Goal: Transaction & Acquisition: Download file/media

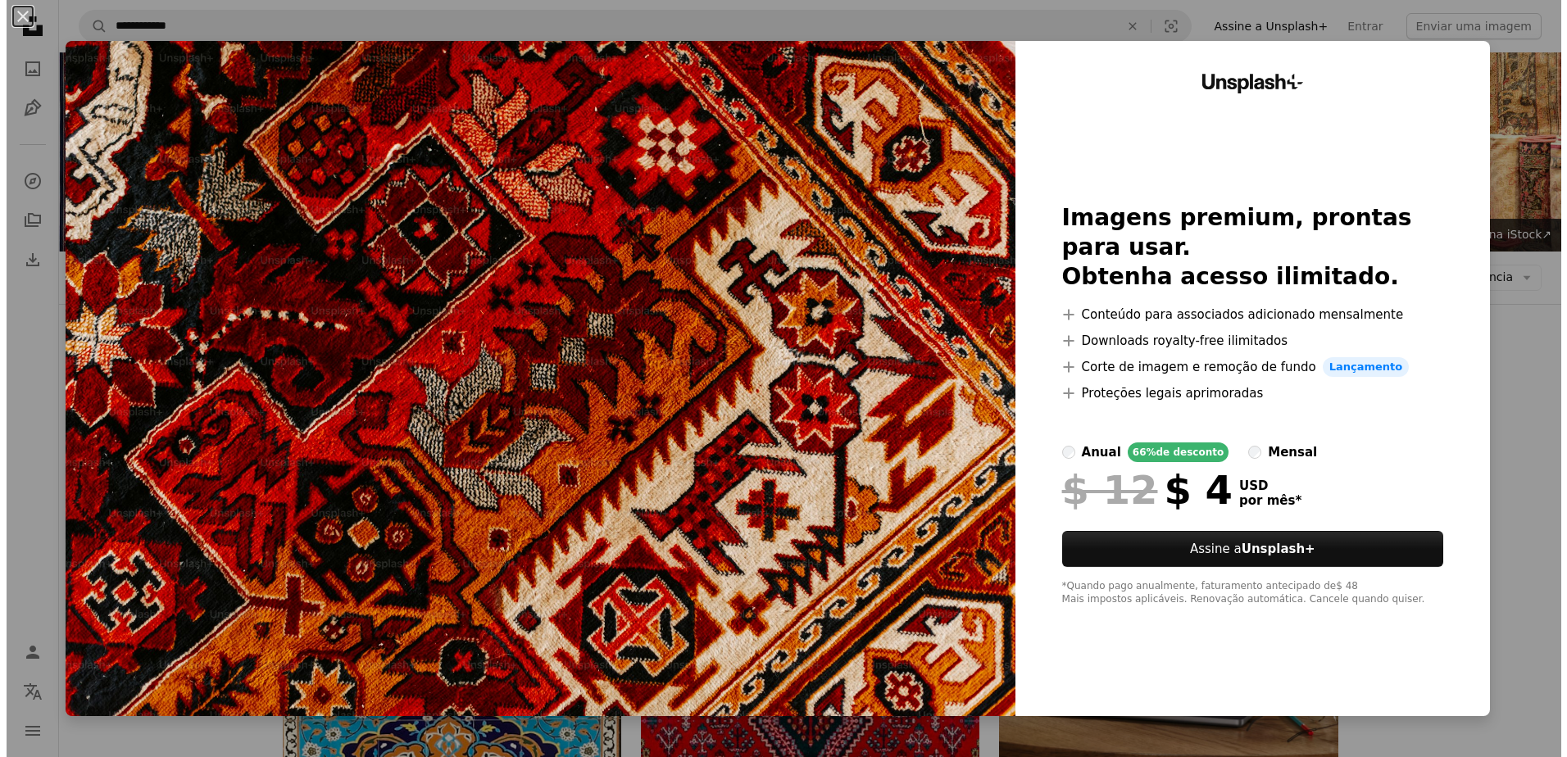
scroll to position [82, 0]
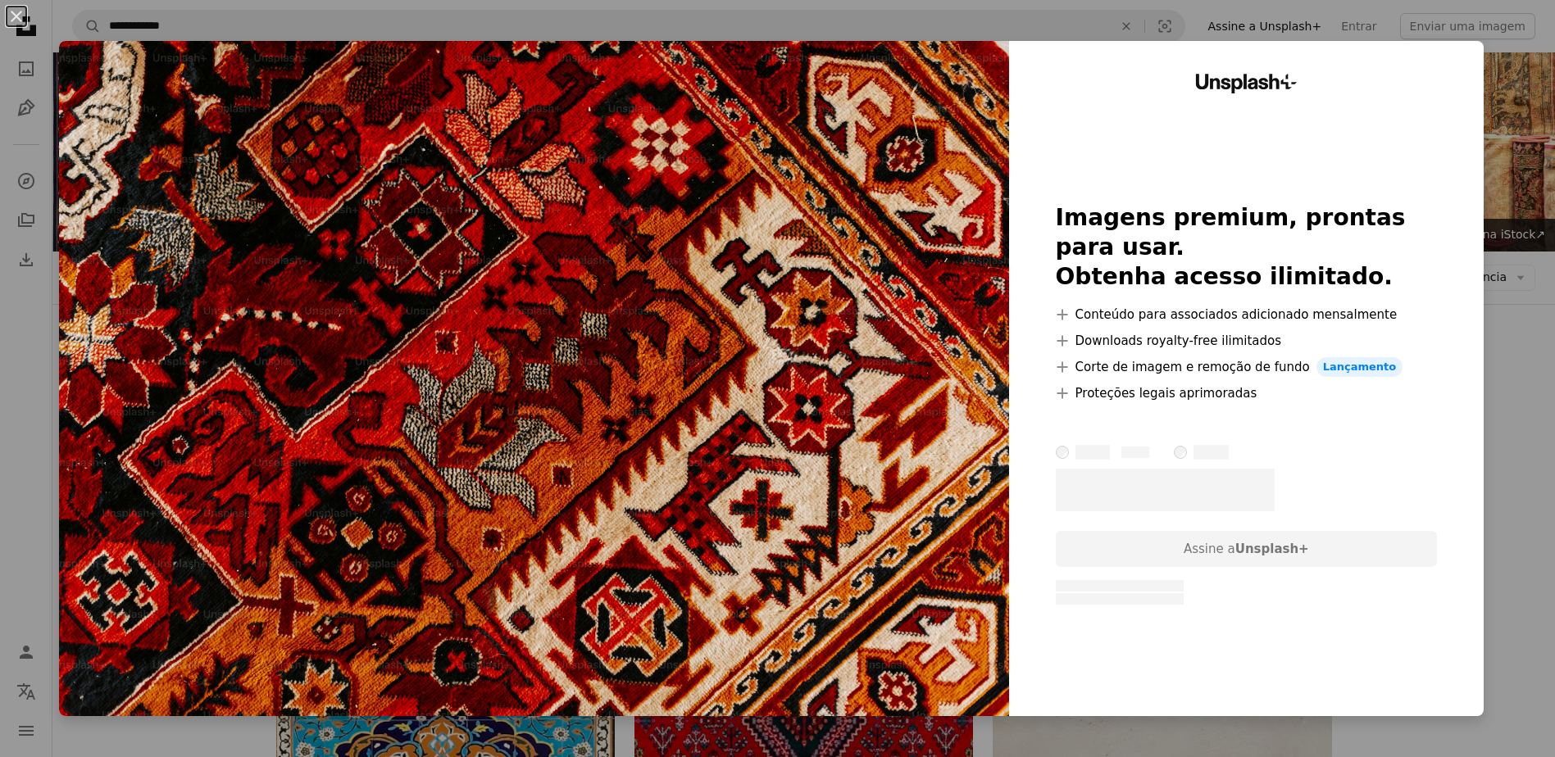
scroll to position [164, 0]
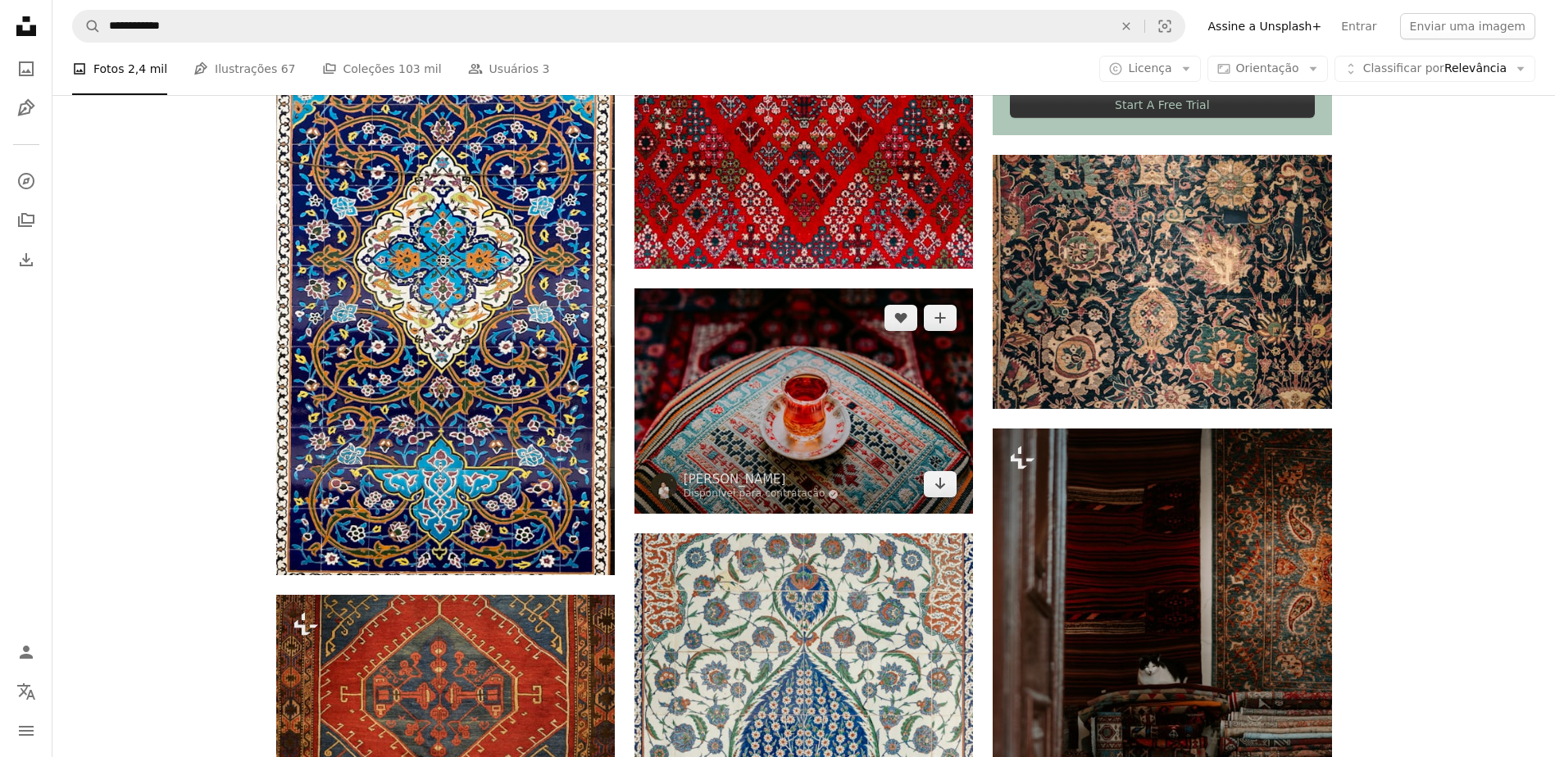
scroll to position [1065, 0]
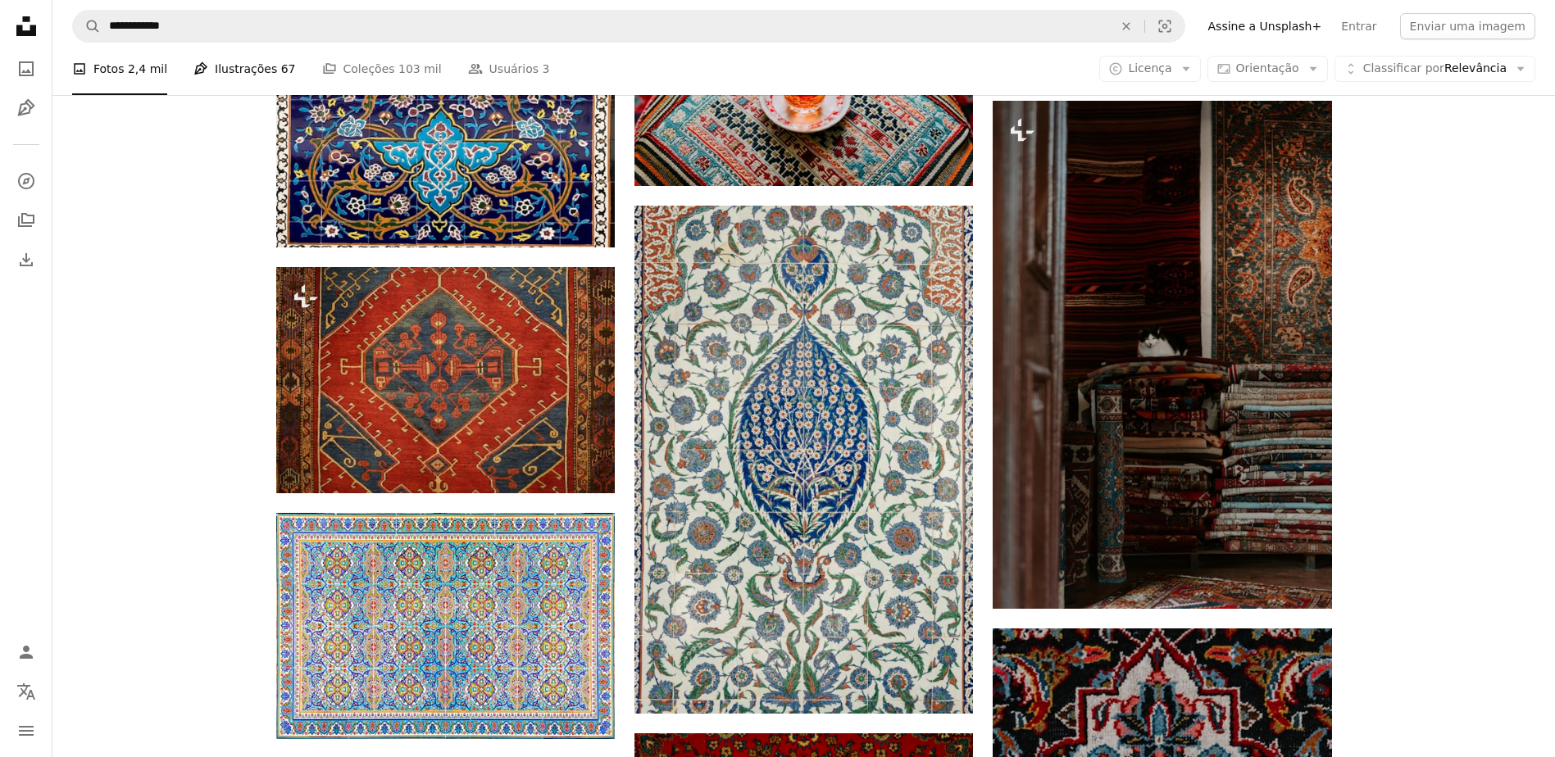
click at [235, 73] on link "Pen Tool Ilustrações 67" at bounding box center [244, 69] width 102 height 52
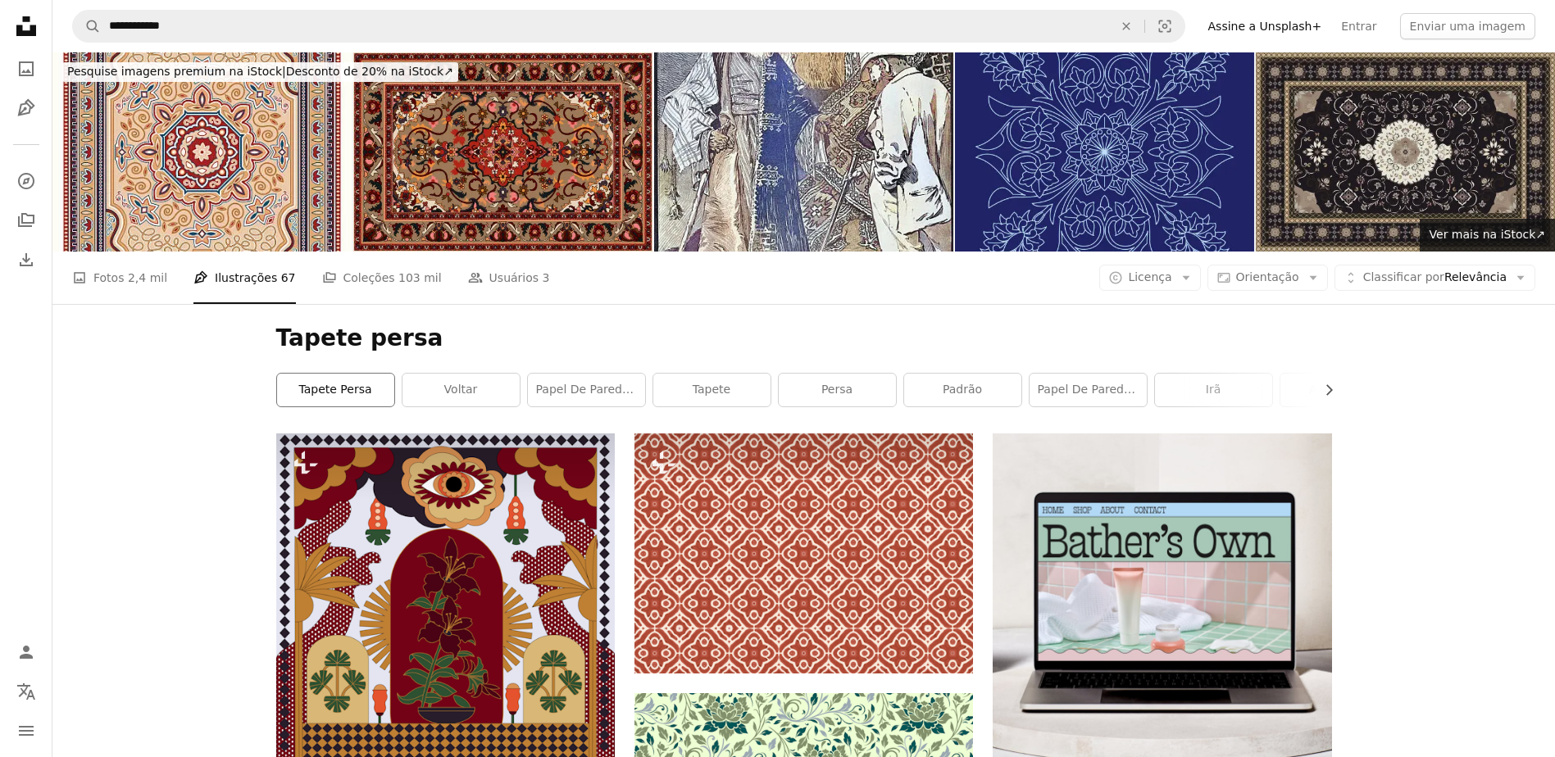
click at [365, 382] on link "tapete persa" at bounding box center [335, 390] width 117 height 33
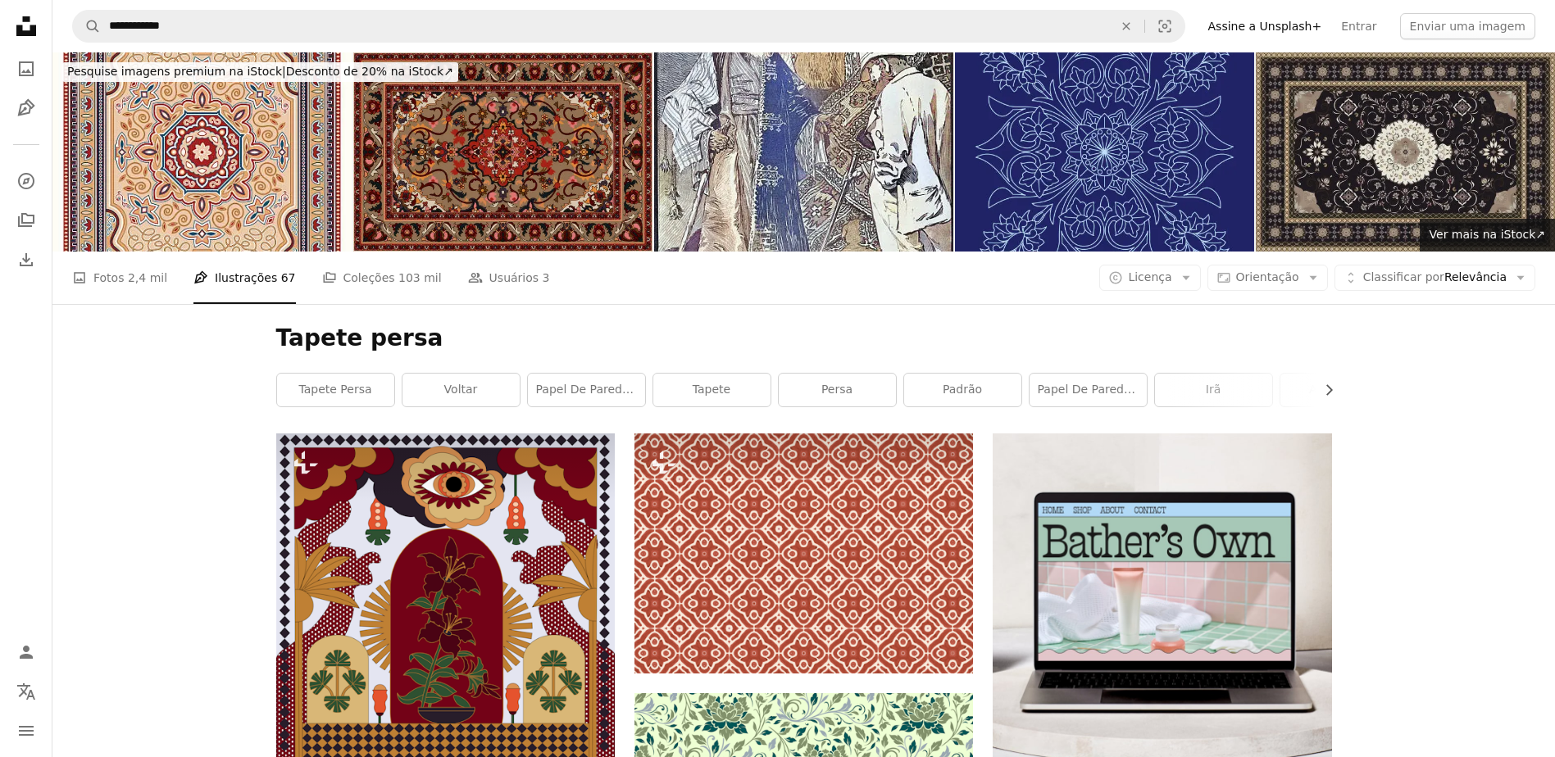
click at [529, 163] on img at bounding box center [502, 151] width 299 height 199
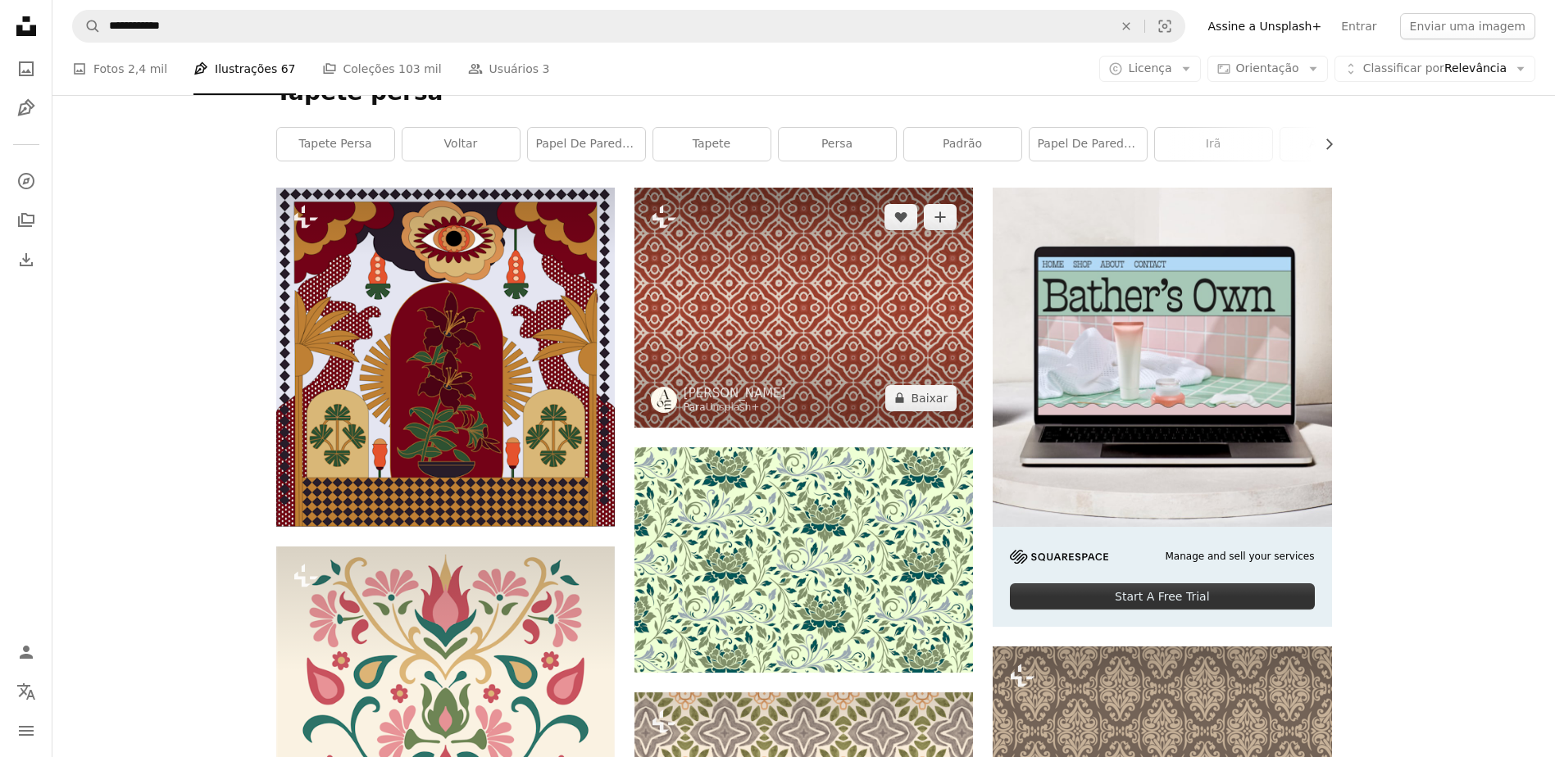
scroll to position [492, 0]
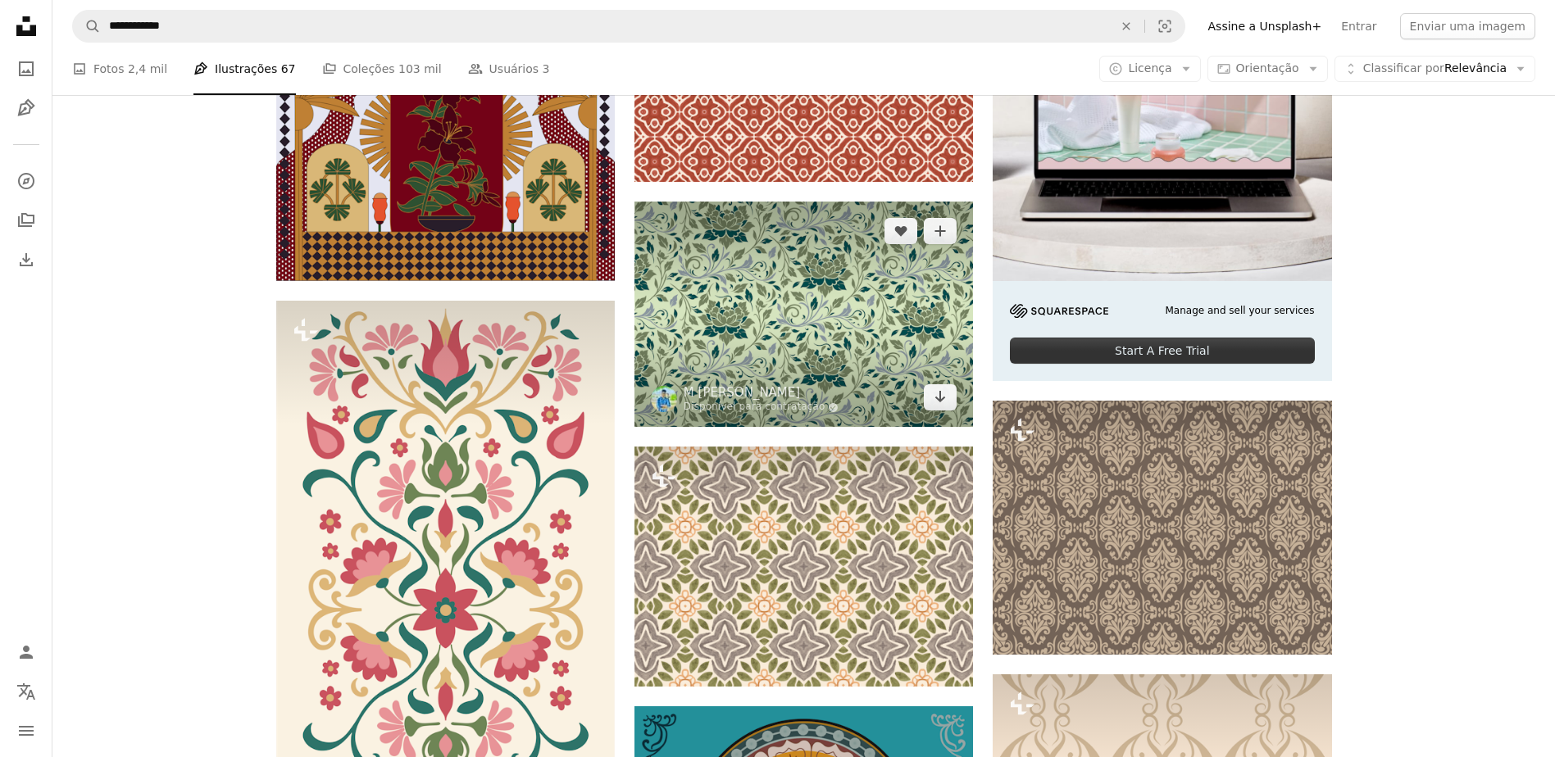
click at [694, 315] on img at bounding box center [803, 314] width 338 height 225
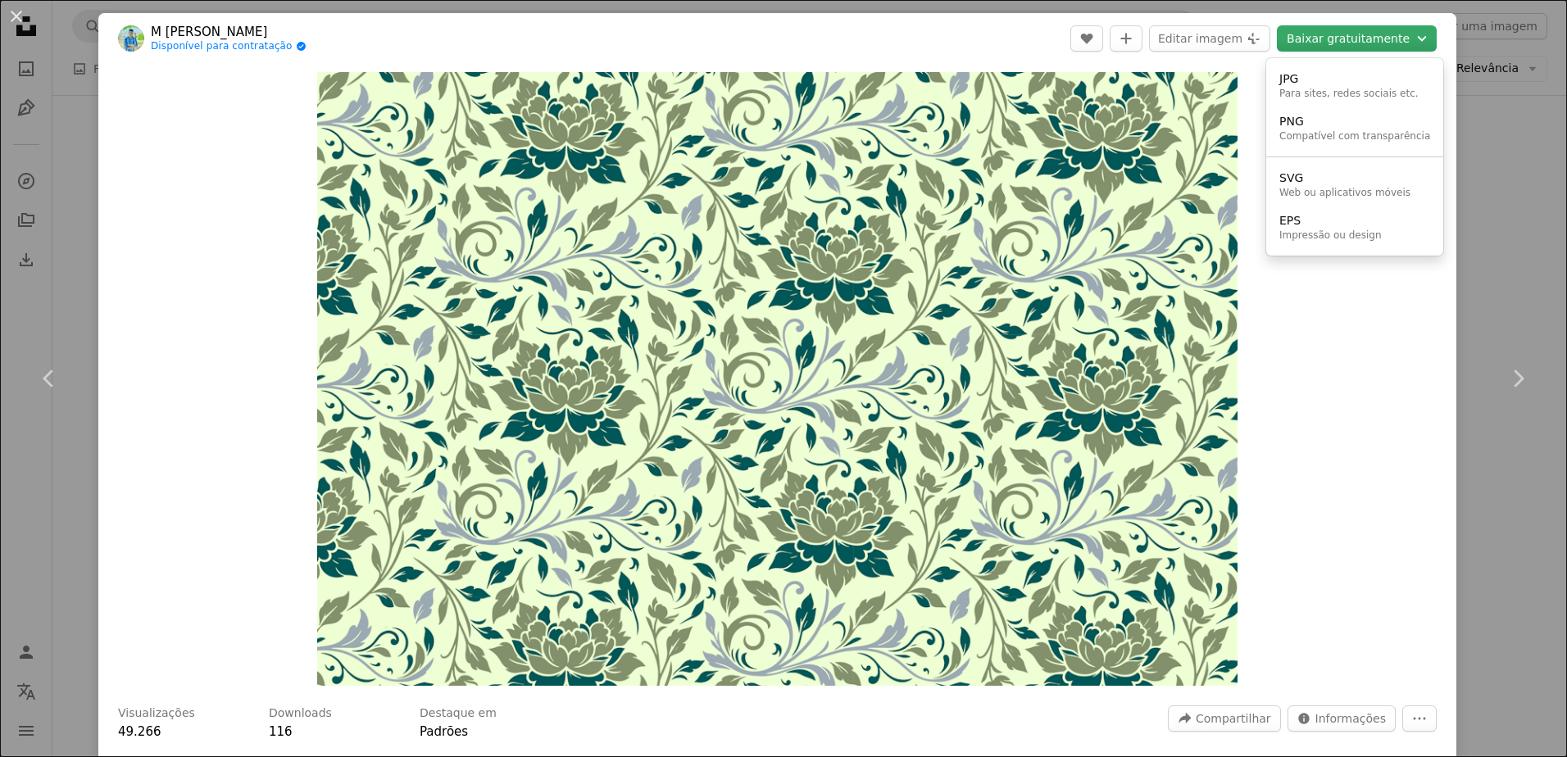
click at [1329, 32] on button "Baixar gratuitamente Chevron down" at bounding box center [1357, 38] width 160 height 26
click at [1313, 125] on div "PNG" at bounding box center [1354, 122] width 151 height 16
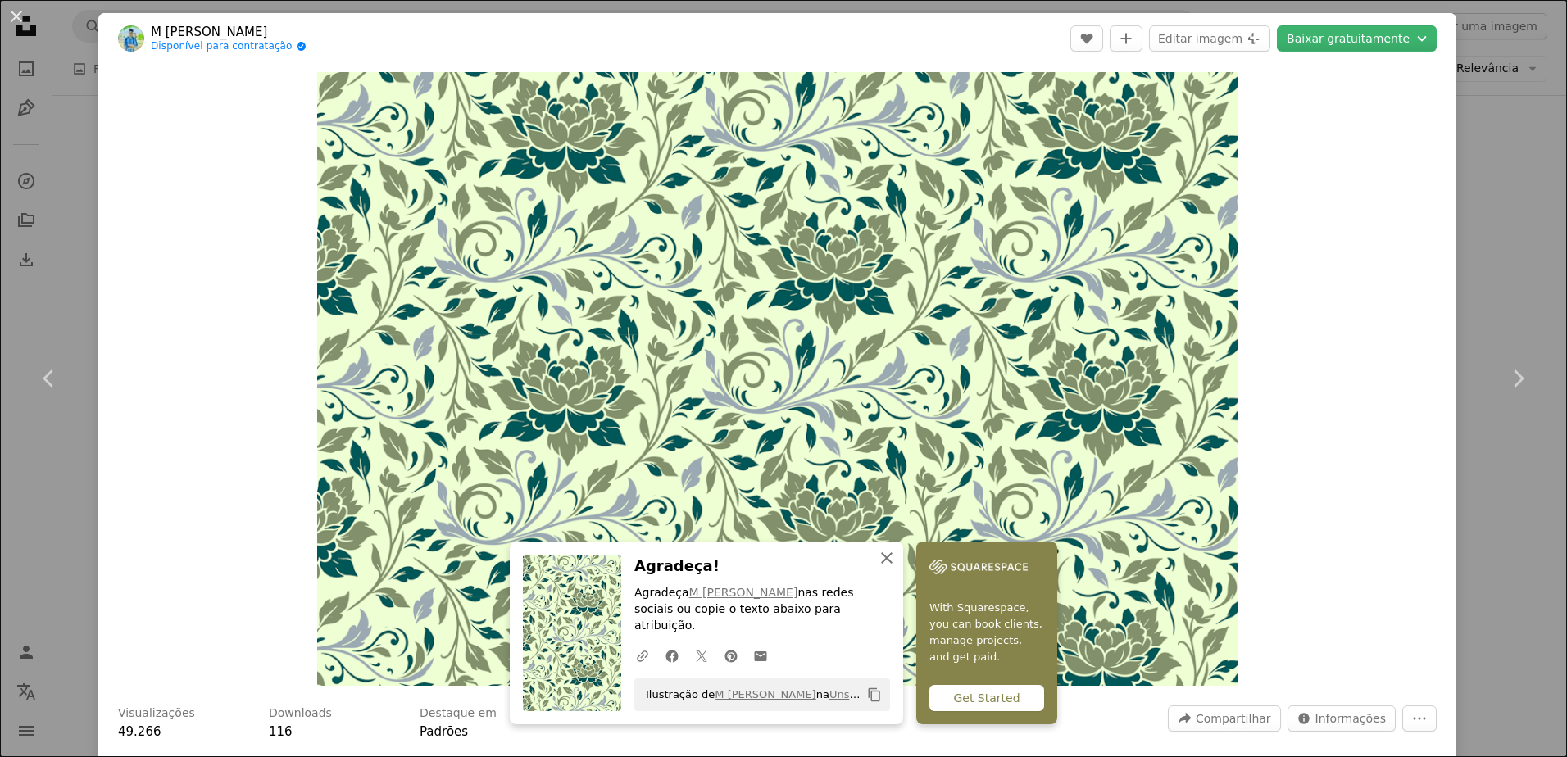
click at [887, 568] on icon "An X shape" at bounding box center [887, 558] width 20 height 20
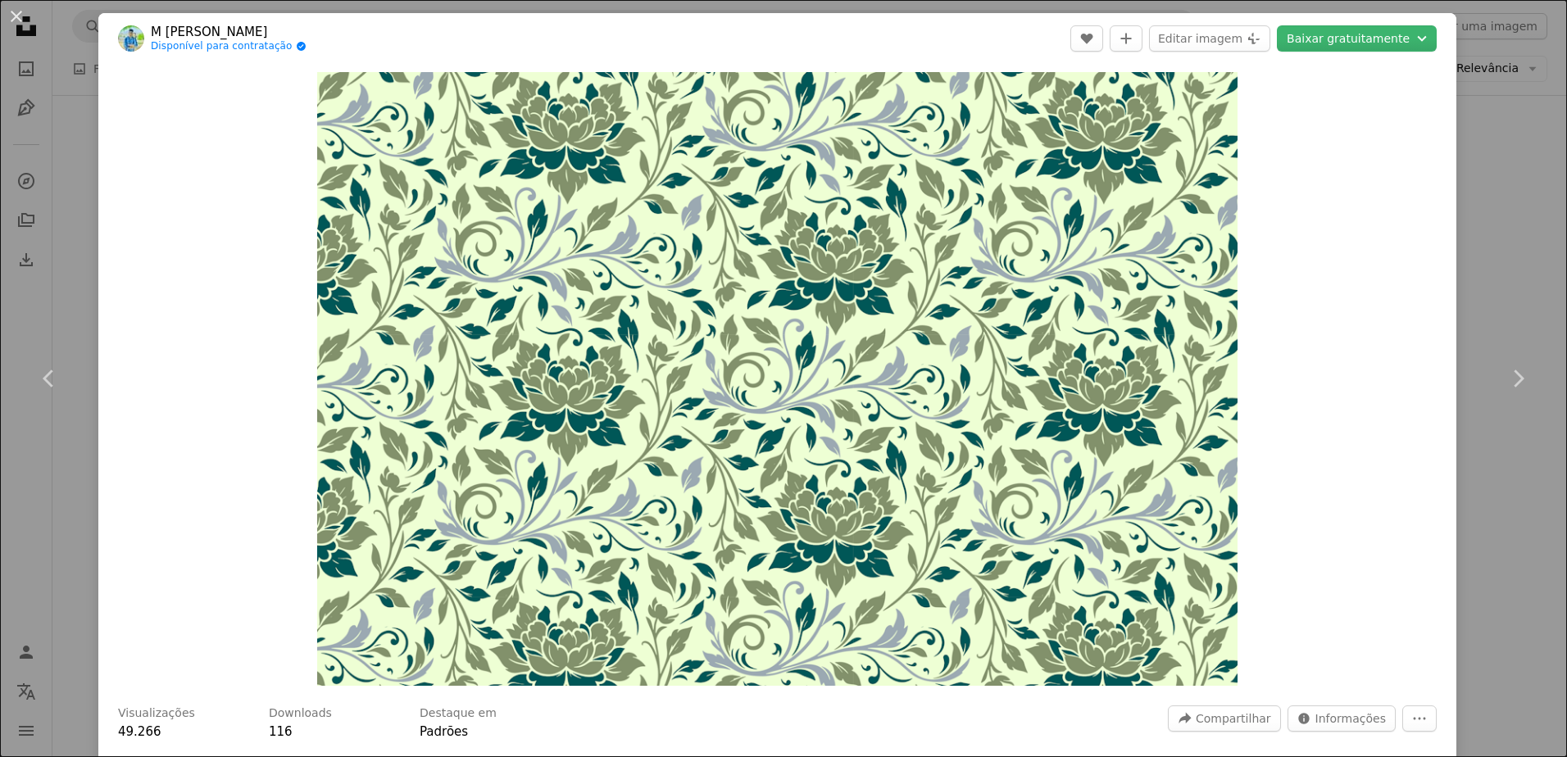
click at [1474, 164] on div "An X shape Chevron left Chevron right M [PERSON_NAME] Disponível para contrataç…" at bounding box center [783, 378] width 1567 height 757
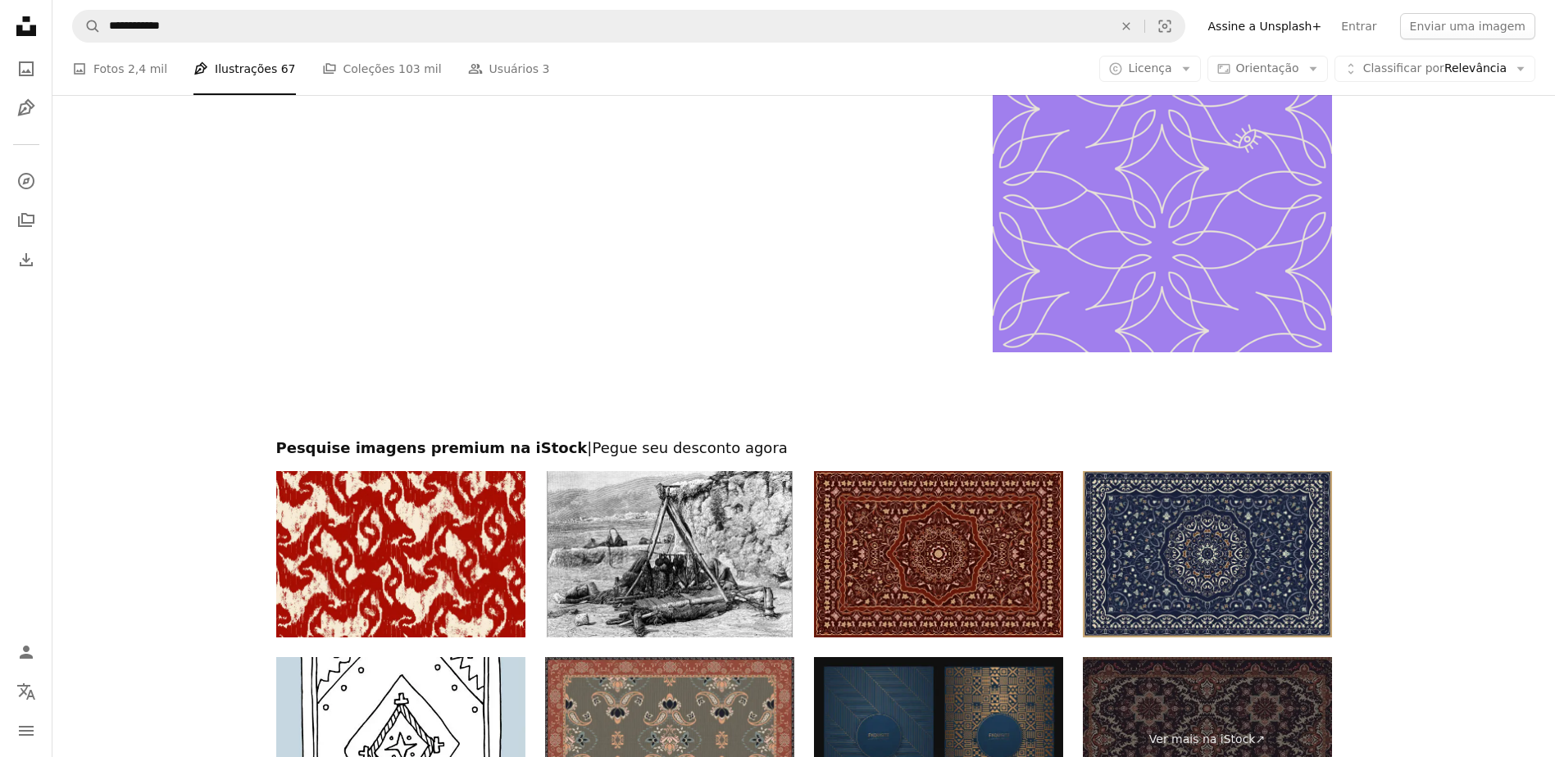
scroll to position [3196, 0]
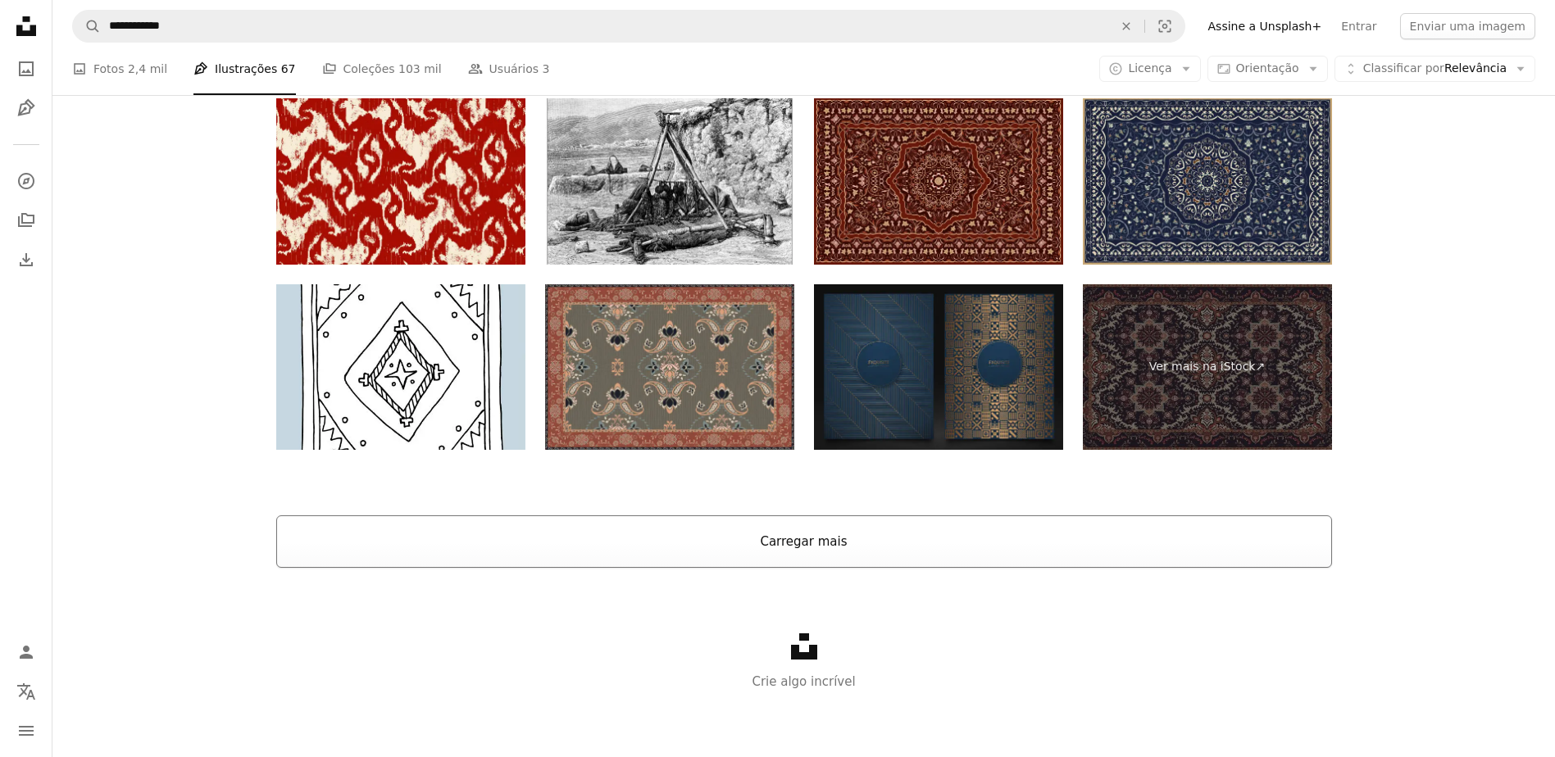
click at [814, 557] on button "Carregar mais" at bounding box center [804, 541] width 1056 height 52
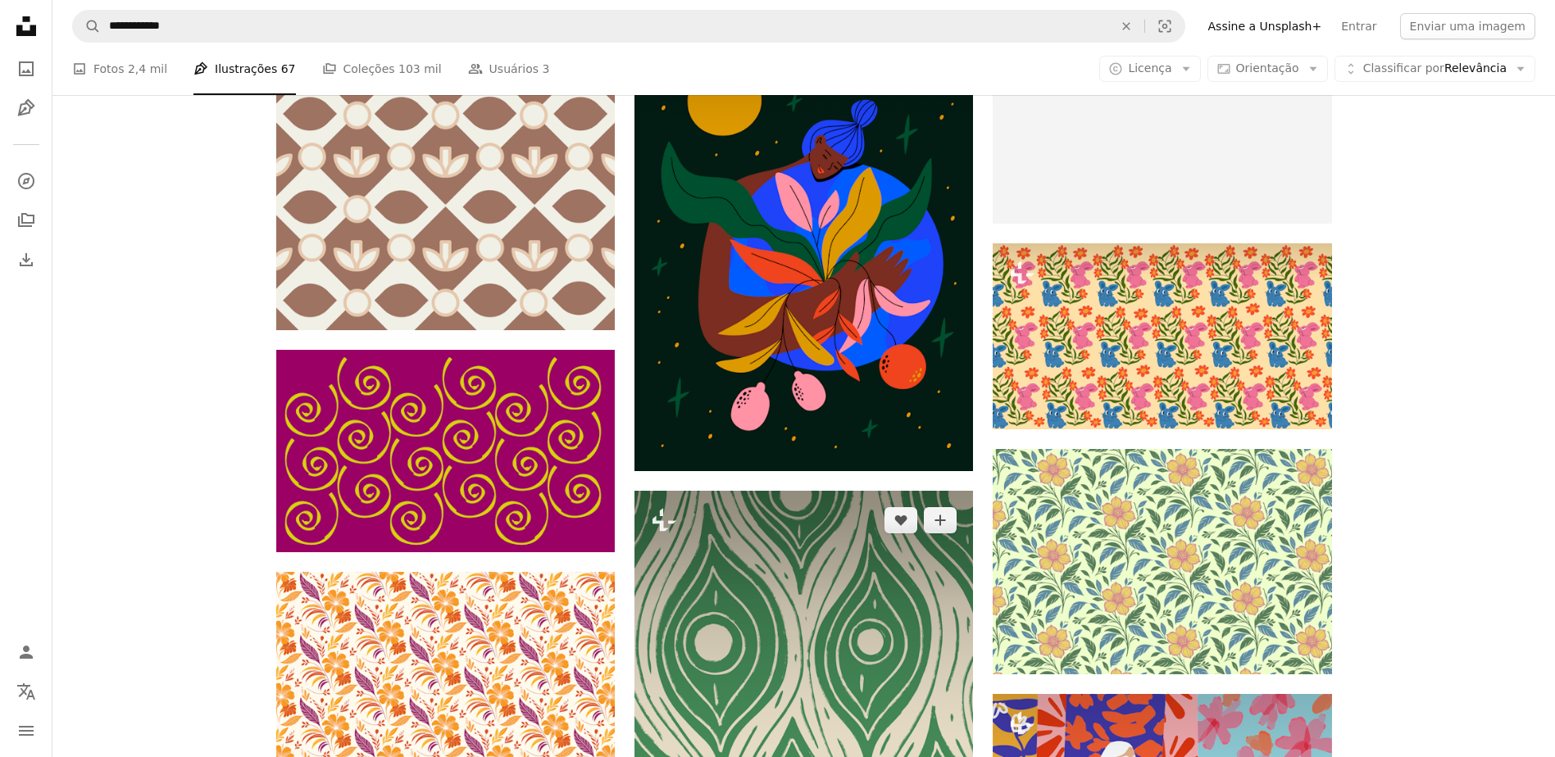
scroll to position [10371, 0]
